Goal: Transaction & Acquisition: Purchase product/service

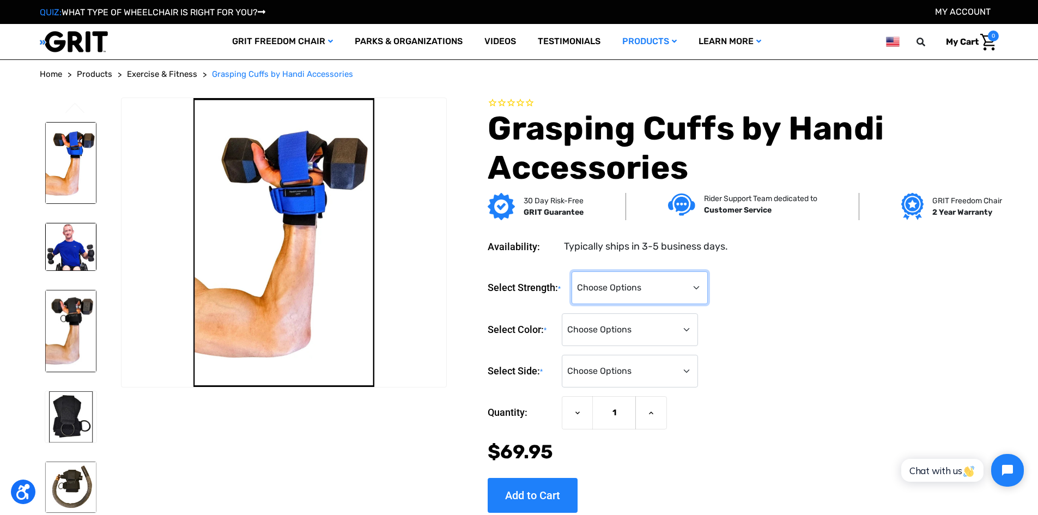
click at [700, 296] on select "Choose Options Standard Strength Grasping Cuff Heavy-Duty Grasping Cuff (+$20)" at bounding box center [639, 287] width 136 height 33
select select "1324"
click at [573, 271] on select "Choose Options Standard Strength Grasping Cuff Heavy-Duty Grasping Cuff (+$20)" at bounding box center [639, 287] width 136 height 33
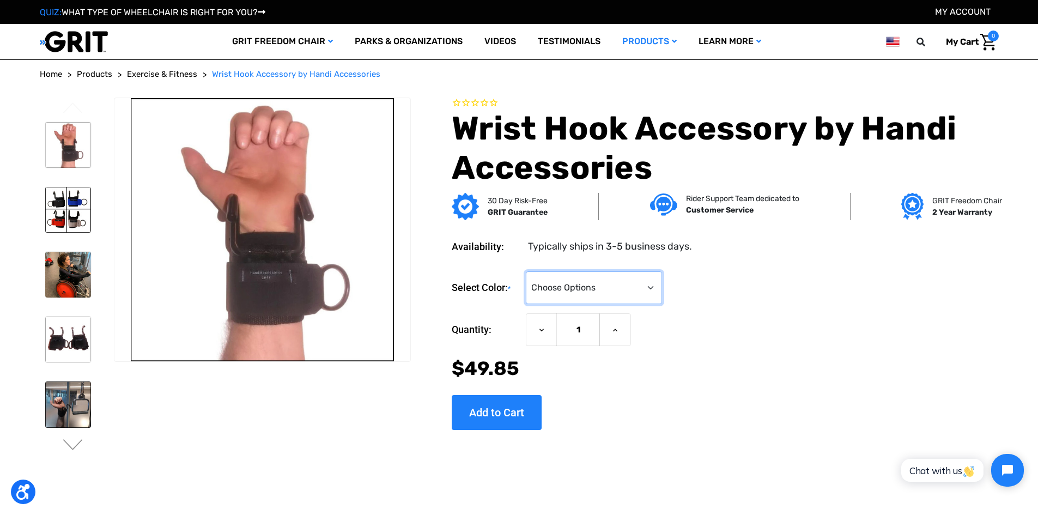
click at [660, 291] on select "Choose Options Black Blue Gray Red" at bounding box center [594, 287] width 136 height 33
select select "1271"
click at [526, 271] on select "Choose Options Black Blue Gray Red" at bounding box center [594, 287] width 136 height 33
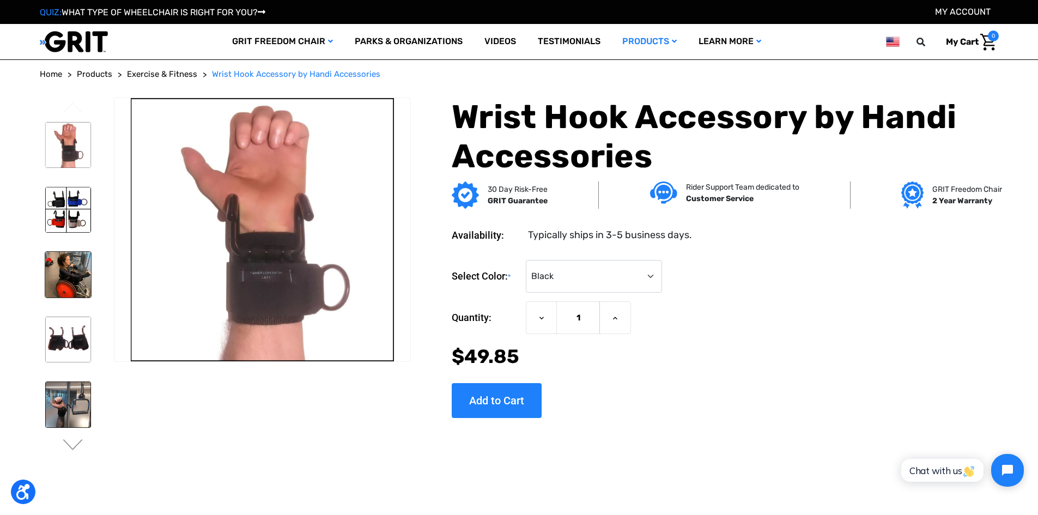
click at [84, 265] on img at bounding box center [68, 275] width 46 height 46
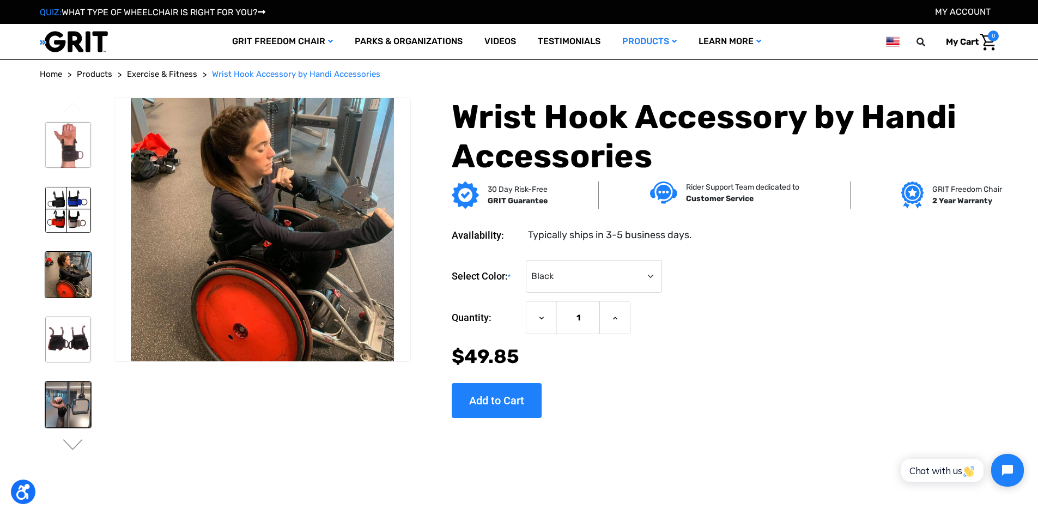
click at [84, 383] on img at bounding box center [68, 404] width 46 height 46
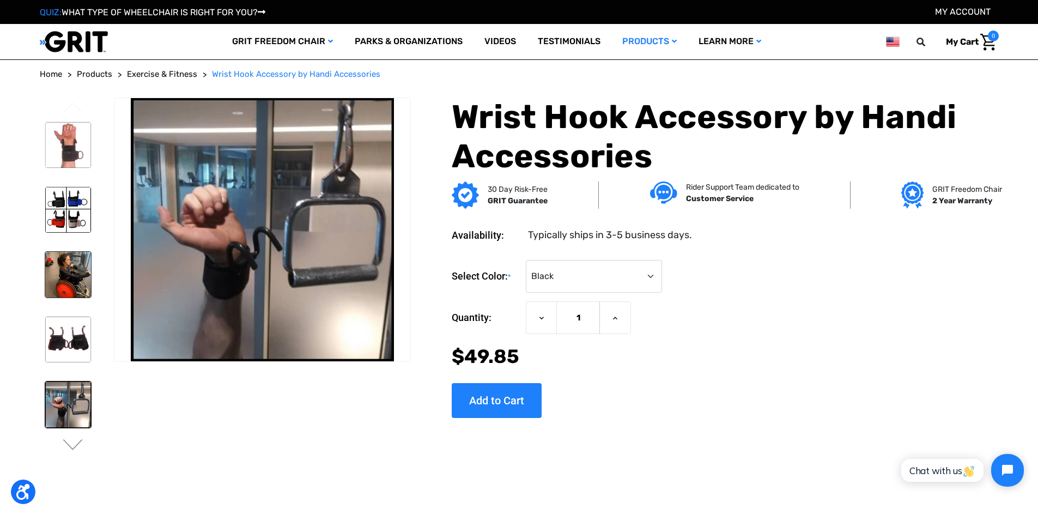
click at [86, 276] on img at bounding box center [68, 275] width 46 height 46
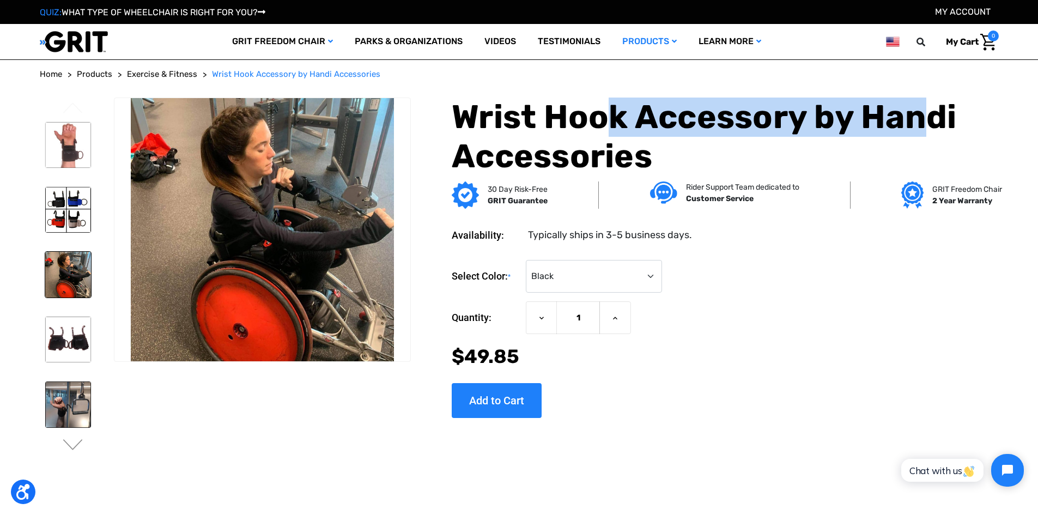
drag, startPoint x: 606, startPoint y: 117, endPoint x: 924, endPoint y: 123, distance: 318.1
click at [924, 123] on h1 "Wrist Hook Accessory by Handi Accessories" at bounding box center [724, 136] width 546 height 78
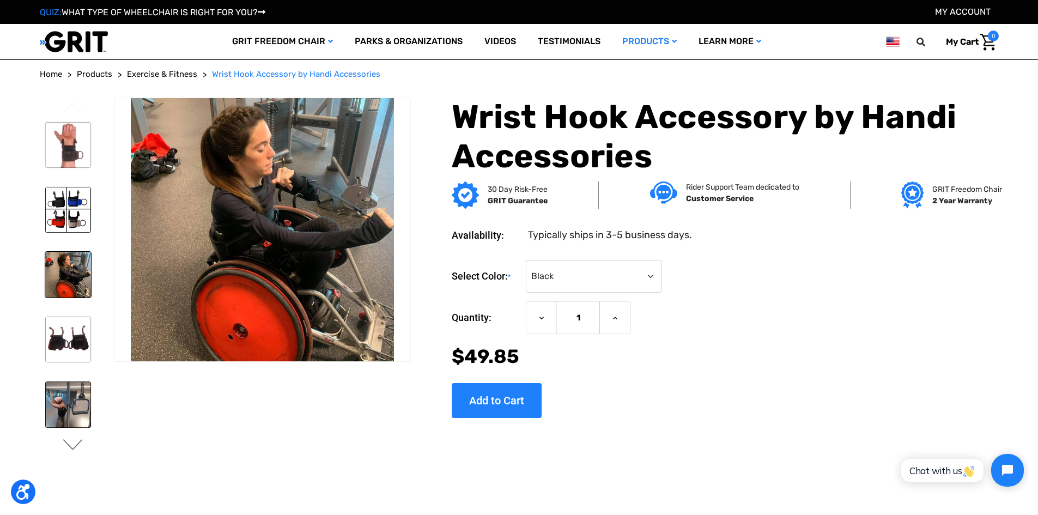
drag, startPoint x: 61, startPoint y: 446, endPoint x: 68, endPoint y: 446, distance: 6.5
click at [61, 446] on ul "Previous Next" at bounding box center [77, 278] width 74 height 363
click at [68, 446] on button "Next" at bounding box center [73, 445] width 23 height 13
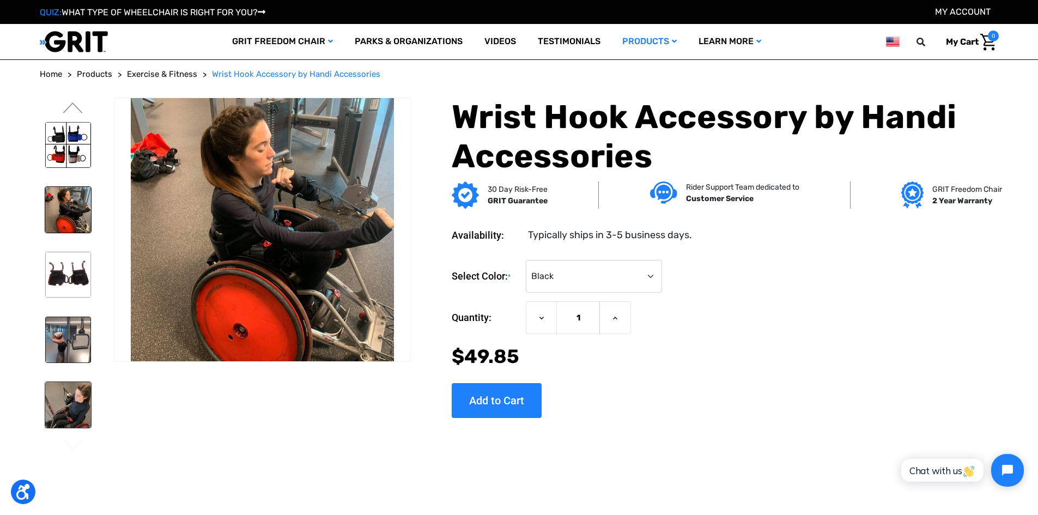
click at [66, 395] on img at bounding box center [68, 405] width 46 height 46
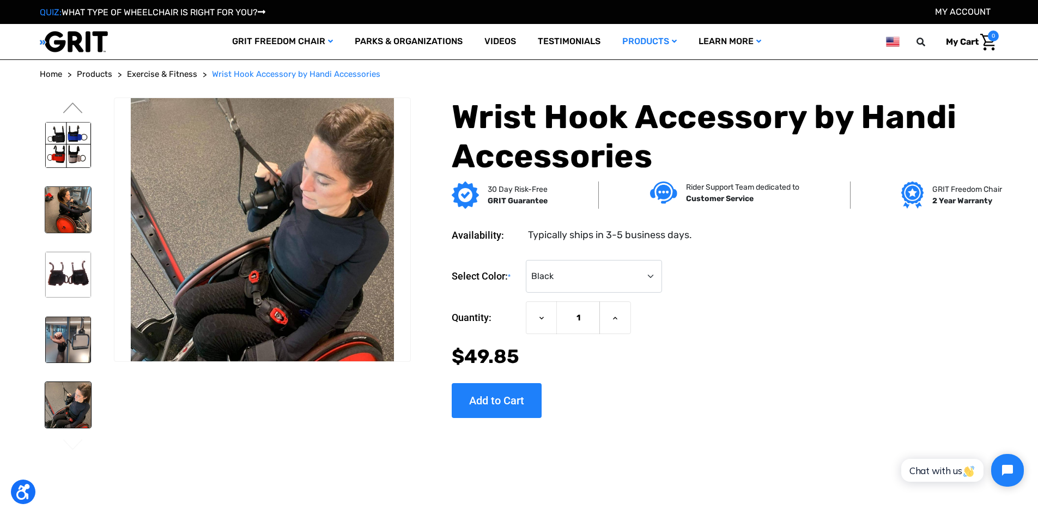
click at [86, 210] on img at bounding box center [68, 210] width 46 height 46
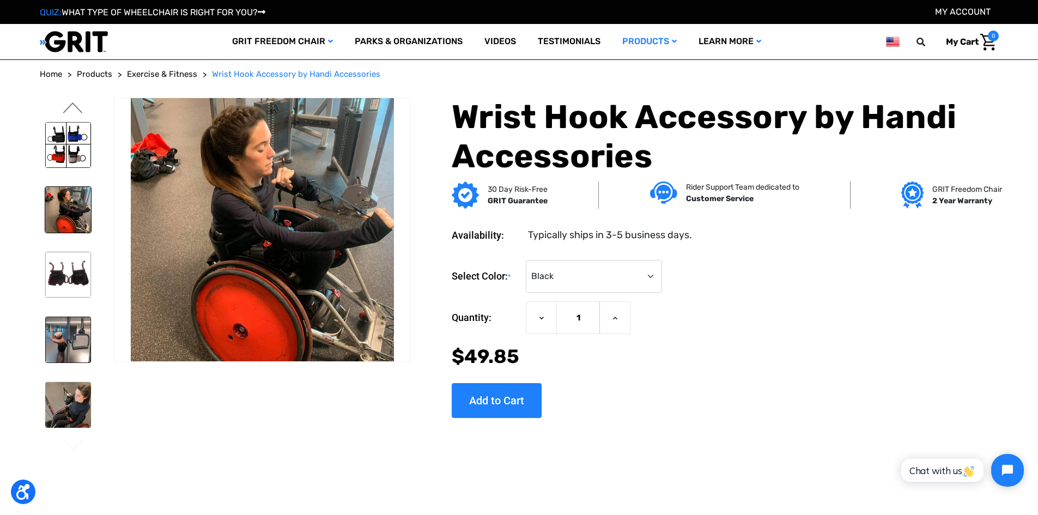
click at [75, 102] on button "Previous" at bounding box center [73, 108] width 23 height 13
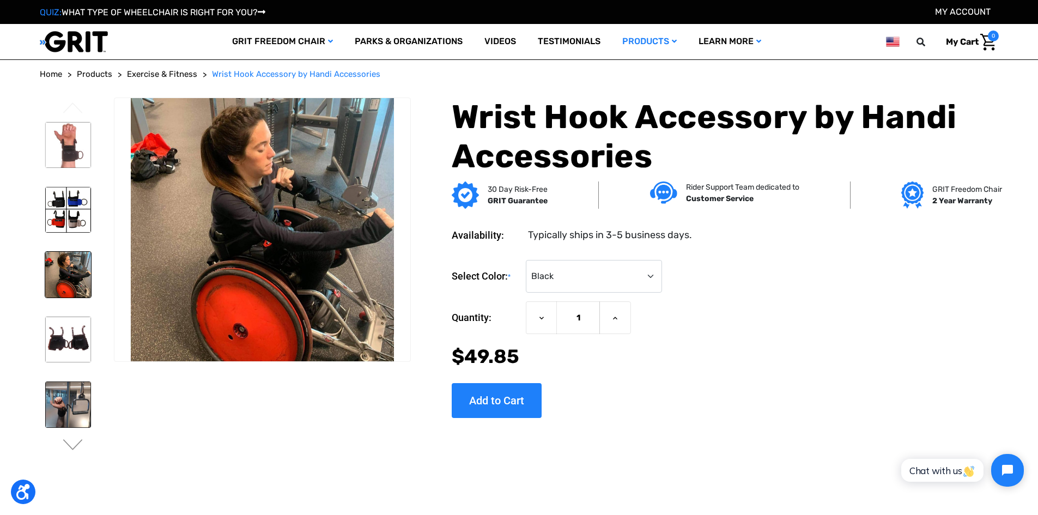
click at [75, 102] on button "Previous" at bounding box center [73, 108] width 23 height 13
